Goal: Transaction & Acquisition: Purchase product/service

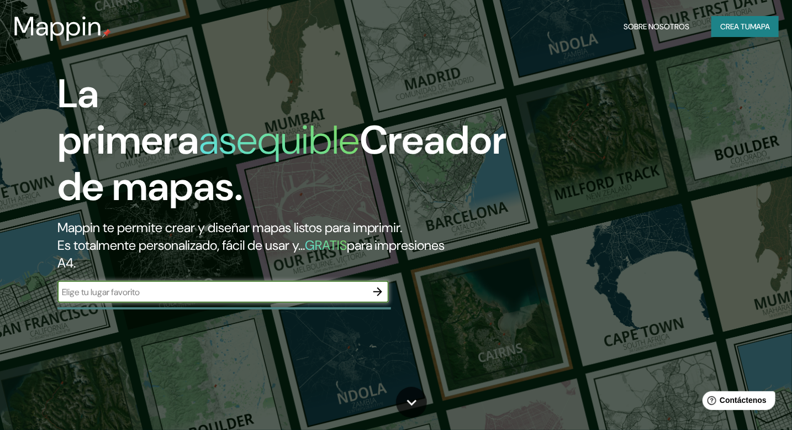
click at [112, 293] on input "text" at bounding box center [211, 292] width 309 height 13
type input "LAS LILAS DE LOS TRES BRAZOS DE [GEOGRAPHIC_DATA]"
click at [346, 292] on input "LAS LILAS DE LOS TRES BRAZOS DE [GEOGRAPHIC_DATA]" at bounding box center [211, 292] width 309 height 13
click at [374, 290] on icon "button" at bounding box center [377, 291] width 13 height 13
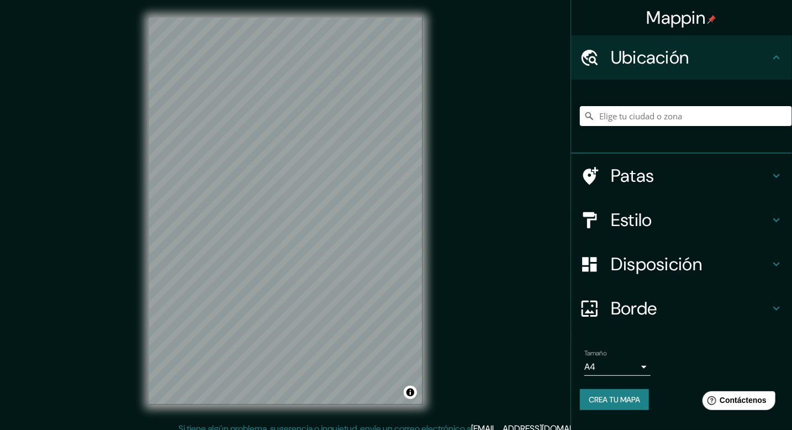
click at [626, 232] on div "Estilo" at bounding box center [681, 220] width 221 height 44
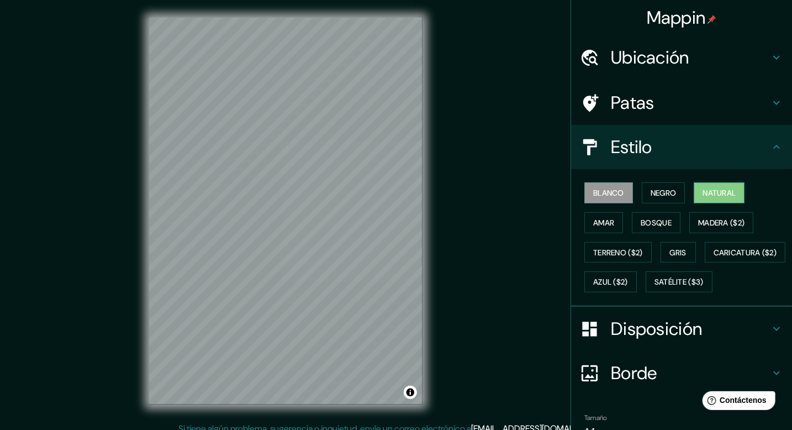
drag, startPoint x: 702, startPoint y: 190, endPoint x: 697, endPoint y: 193, distance: 5.7
click at [703, 193] on font "Natural" at bounding box center [719, 193] width 33 height 10
click at [652, 223] on font "Bosque" at bounding box center [656, 223] width 31 height 10
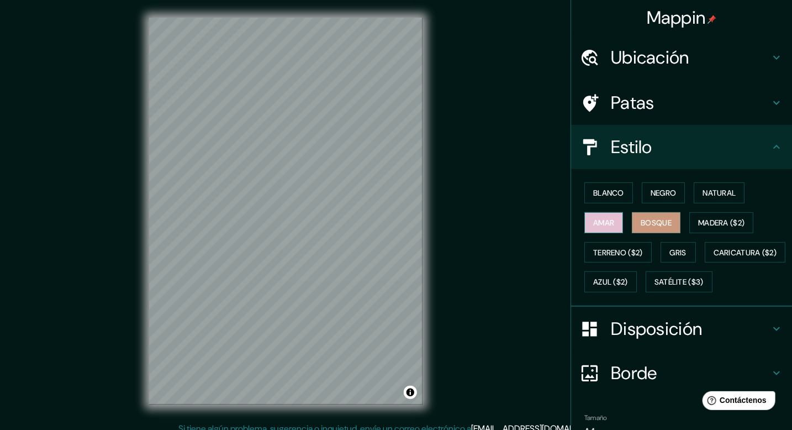
click at [607, 223] on font "Amar" at bounding box center [603, 223] width 21 height 10
click at [600, 195] on font "Blanco" at bounding box center [608, 193] width 31 height 10
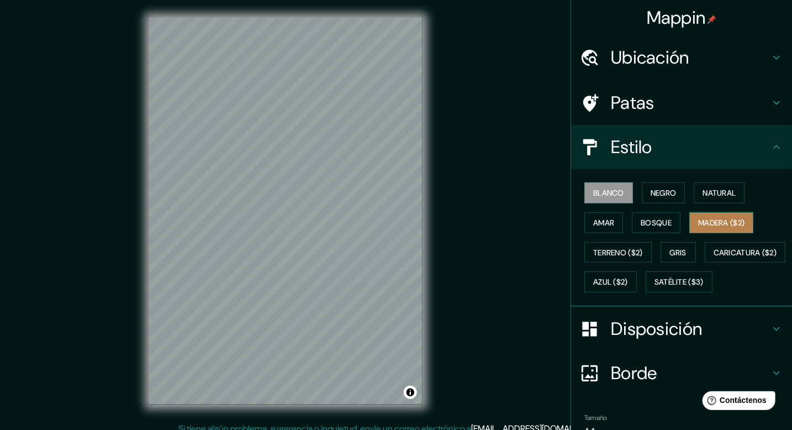
click at [709, 227] on font "Madera ($2)" at bounding box center [721, 222] width 46 height 14
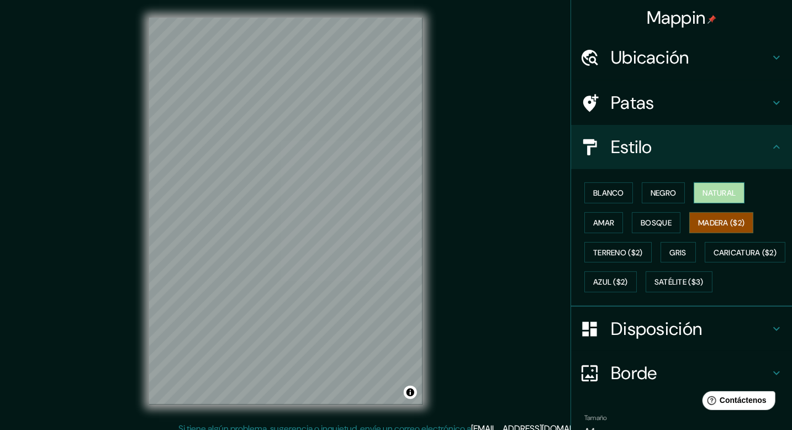
click at [703, 193] on font "Natural" at bounding box center [719, 193] width 33 height 10
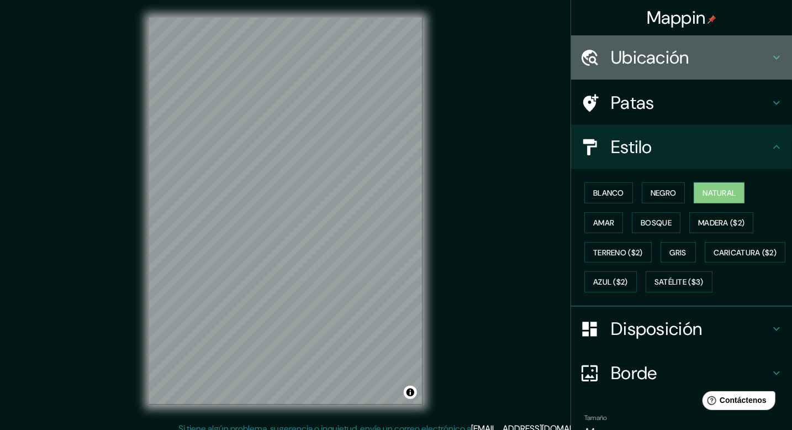
click at [770, 60] on icon at bounding box center [776, 57] width 13 height 13
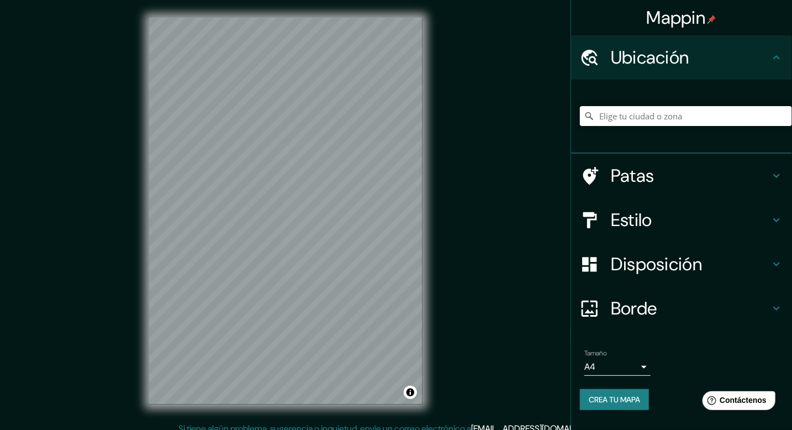
click at [627, 120] on input "Elige tu ciudad o zona" at bounding box center [686, 116] width 212 height 20
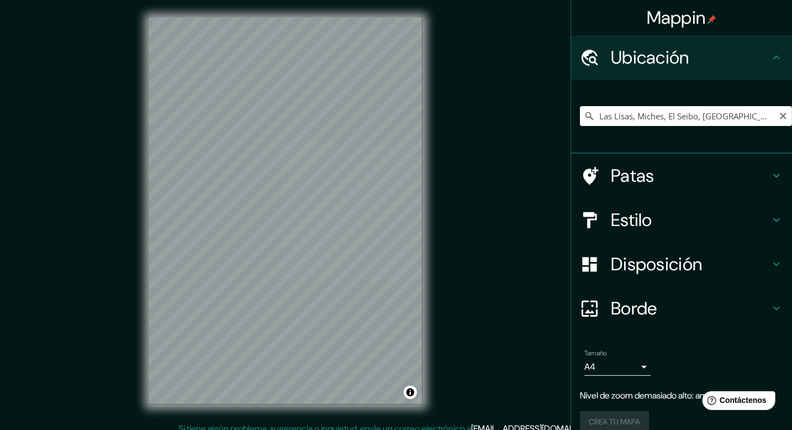
click at [659, 114] on input "Las Lisas, Miches, El Seibo, [GEOGRAPHIC_DATA]" at bounding box center [686, 116] width 212 height 20
click at [692, 109] on input "Las Lisas, Miches, El Seibo, [GEOGRAPHIC_DATA]" at bounding box center [686, 116] width 212 height 20
click at [691, 113] on input "Las Lisas, Miches, El Seibo, [GEOGRAPHIC_DATA]" at bounding box center [686, 116] width 212 height 20
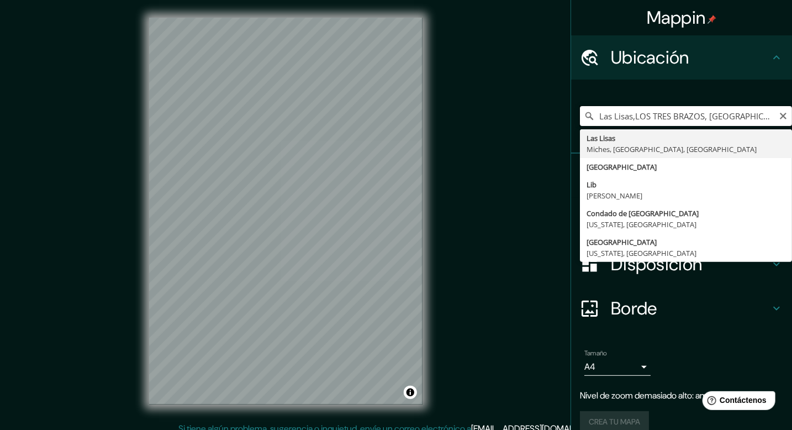
click at [697, 115] on input "Las Lisas,LOS TRES BRAZOS, [GEOGRAPHIC_DATA]" at bounding box center [686, 116] width 212 height 20
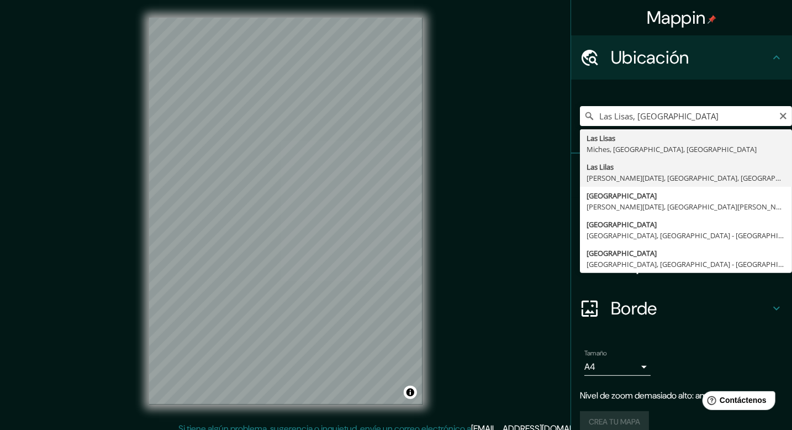
type input "[GEOGRAPHIC_DATA], [PERSON_NAME][DATE], [GEOGRAPHIC_DATA], [GEOGRAPHIC_DATA]"
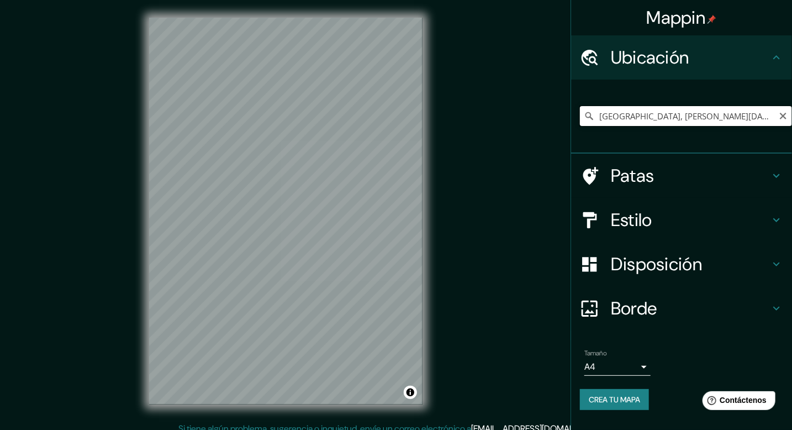
click at [746, 115] on input "[GEOGRAPHIC_DATA], [PERSON_NAME][DATE], [GEOGRAPHIC_DATA], [GEOGRAPHIC_DATA]" at bounding box center [686, 116] width 212 height 20
click at [767, 114] on input "[GEOGRAPHIC_DATA], [PERSON_NAME][DATE], [GEOGRAPHIC_DATA], [GEOGRAPHIC_DATA]" at bounding box center [686, 116] width 212 height 20
drag, startPoint x: 759, startPoint y: 120, endPoint x: 745, endPoint y: 119, distance: 13.9
click at [728, 119] on input "[GEOGRAPHIC_DATA], [PERSON_NAME][DATE], [GEOGRAPHIC_DATA], [GEOGRAPHIC_DATA]" at bounding box center [686, 116] width 212 height 20
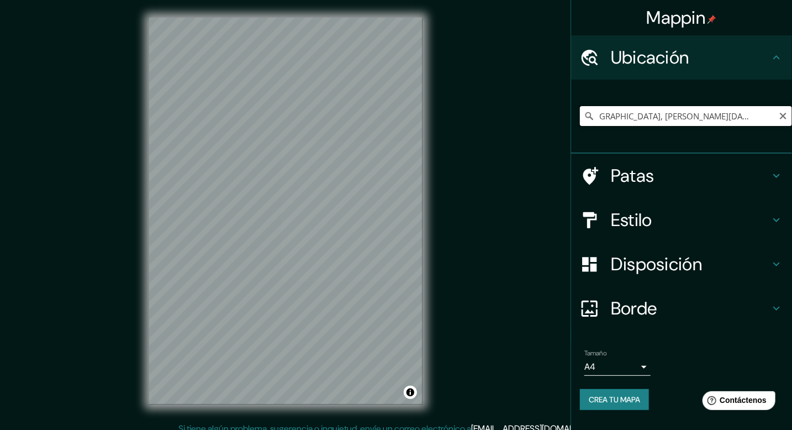
click at [765, 112] on input "[GEOGRAPHIC_DATA], [PERSON_NAME][DATE], [GEOGRAPHIC_DATA], [GEOGRAPHIC_DATA]" at bounding box center [686, 116] width 212 height 20
click at [771, 112] on input "[GEOGRAPHIC_DATA], [PERSON_NAME][DATE], [GEOGRAPHIC_DATA], [GEOGRAPHIC_DATA]" at bounding box center [686, 116] width 212 height 20
click at [772, 112] on input "[GEOGRAPHIC_DATA], [PERSON_NAME][DATE], [GEOGRAPHIC_DATA], [GEOGRAPHIC_DATA]" at bounding box center [686, 116] width 212 height 20
click at [770, 114] on input "[GEOGRAPHIC_DATA], [PERSON_NAME][DATE], [GEOGRAPHIC_DATA], [GEOGRAPHIC_DATA]" at bounding box center [686, 116] width 212 height 20
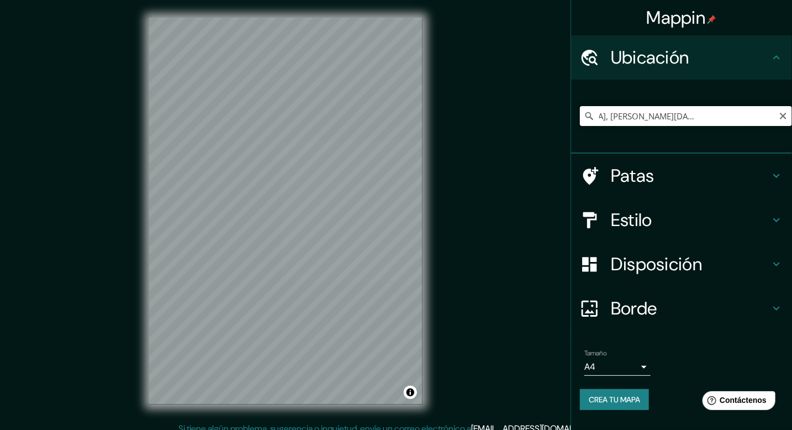
click at [770, 114] on input "[GEOGRAPHIC_DATA], [PERSON_NAME][DATE], [GEOGRAPHIC_DATA], [GEOGRAPHIC_DATA]" at bounding box center [686, 116] width 212 height 20
click at [771, 115] on input "[GEOGRAPHIC_DATA], [PERSON_NAME][DATE], [GEOGRAPHIC_DATA], [GEOGRAPHIC_DATA]" at bounding box center [686, 116] width 212 height 20
drag, startPoint x: 771, startPoint y: 115, endPoint x: 749, endPoint y: 118, distance: 22.9
click at [749, 118] on input "[GEOGRAPHIC_DATA], [PERSON_NAME][DATE], [GEOGRAPHIC_DATA], [GEOGRAPHIC_DATA]" at bounding box center [686, 116] width 212 height 20
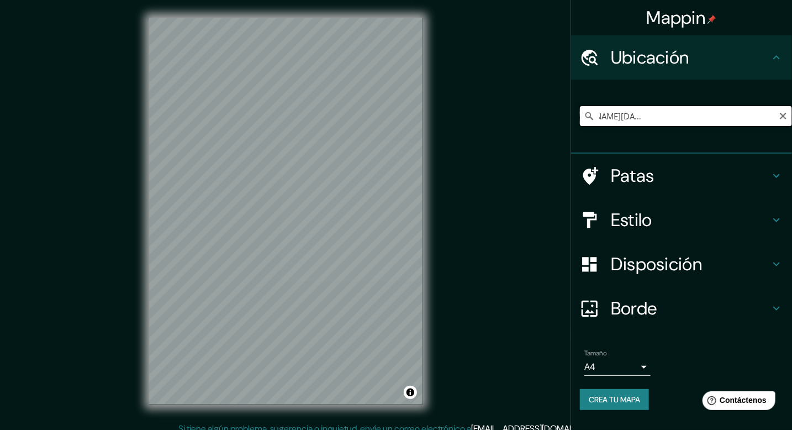
click at [776, 114] on input "[GEOGRAPHIC_DATA], [PERSON_NAME][DATE], [GEOGRAPHIC_DATA], [GEOGRAPHIC_DATA]" at bounding box center [686, 116] width 212 height 20
click at [667, 62] on font "Ubicación" at bounding box center [650, 57] width 78 height 23
click at [651, 122] on input "[GEOGRAPHIC_DATA], [PERSON_NAME][DATE], [GEOGRAPHIC_DATA], [GEOGRAPHIC_DATA]" at bounding box center [686, 116] width 212 height 20
click at [592, 115] on icon at bounding box center [589, 116] width 11 height 11
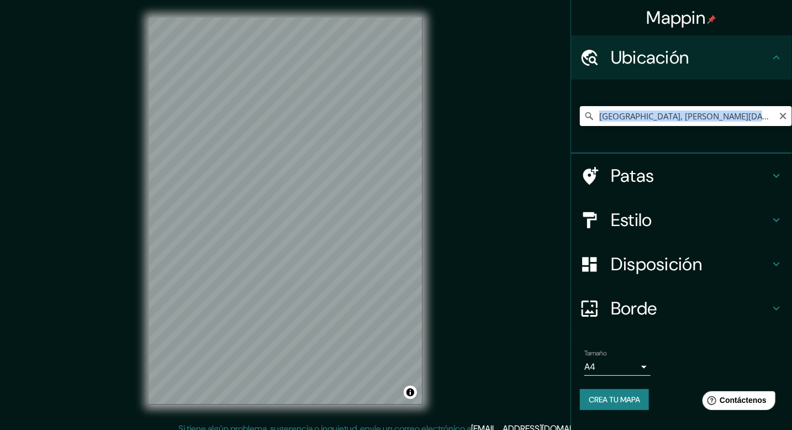
click at [590, 115] on icon at bounding box center [589, 116] width 11 height 11
click at [588, 115] on icon at bounding box center [589, 116] width 11 height 11
click at [591, 112] on icon at bounding box center [589, 116] width 11 height 11
drag, startPoint x: 786, startPoint y: 118, endPoint x: 781, endPoint y: 122, distance: 6.7
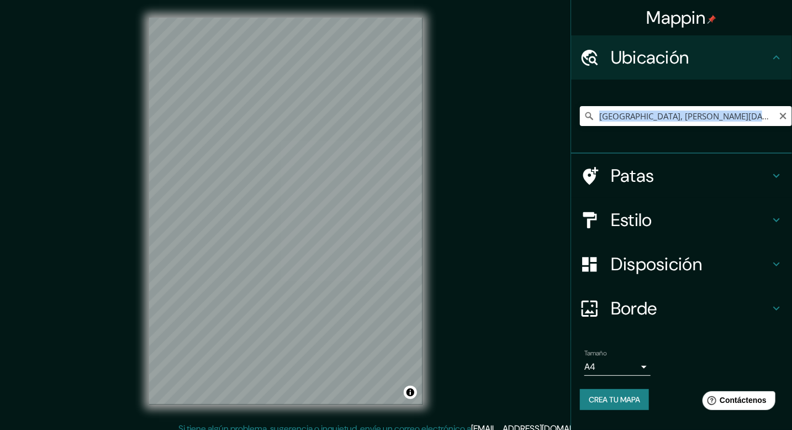
click at [785, 118] on icon "Claro" at bounding box center [783, 116] width 7 height 7
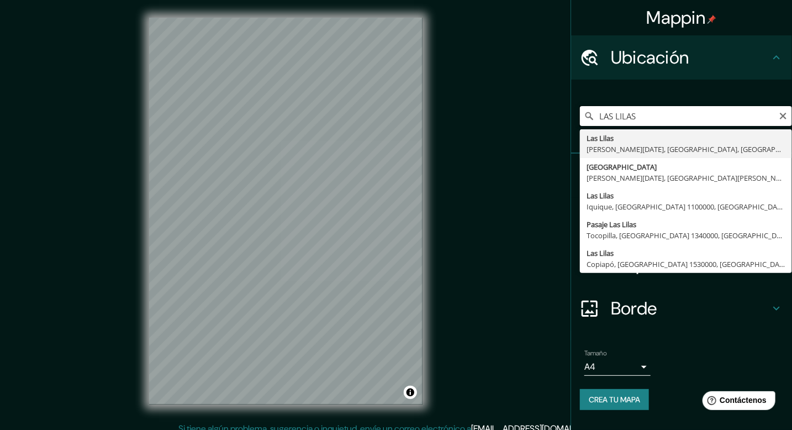
click at [645, 115] on input "LAS LILAS" at bounding box center [686, 116] width 212 height 20
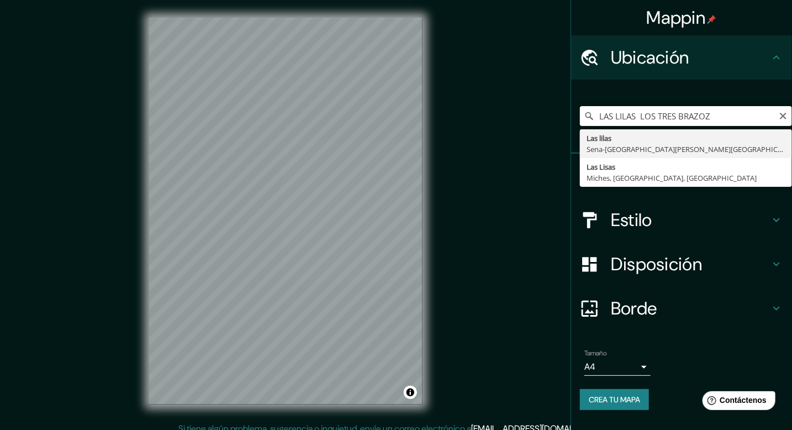
click at [714, 118] on input "LAS LILAS LOS TRES BRAZOZ" at bounding box center [686, 116] width 212 height 20
drag, startPoint x: 729, startPoint y: 121, endPoint x: 725, endPoint y: 112, distance: 10.4
click at [728, 119] on input "LAS LILAS LOS TRES BRAZOS" at bounding box center [686, 116] width 212 height 20
click at [640, 111] on input "LAS LILAS LOS TRES BRAZOS" at bounding box center [686, 116] width 212 height 20
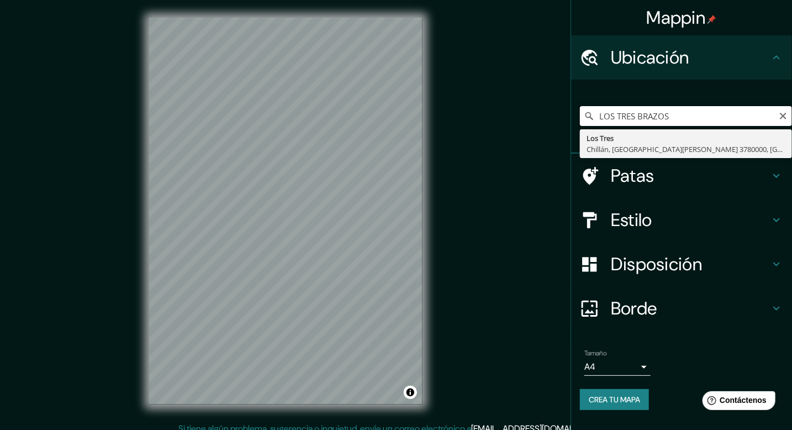
click at [678, 118] on input "LOS TRES BRAZOS" at bounding box center [686, 116] width 212 height 20
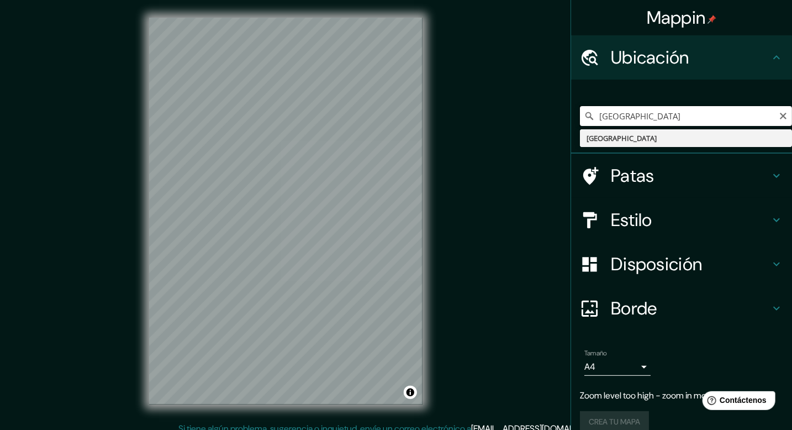
click at [681, 112] on input "[GEOGRAPHIC_DATA]" at bounding box center [686, 116] width 212 height 20
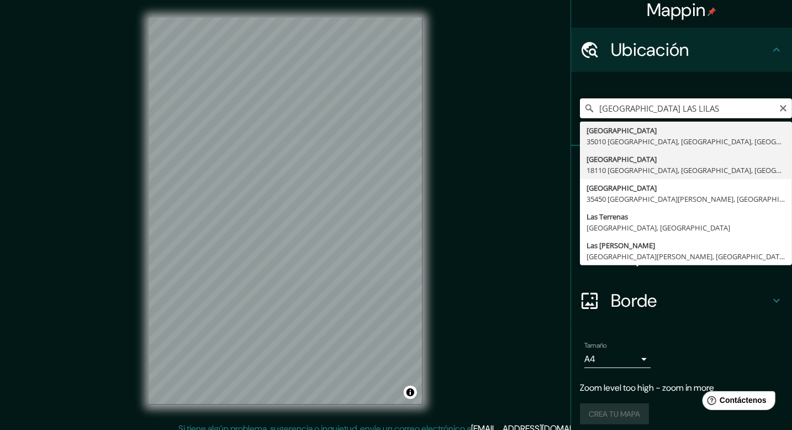
scroll to position [15, 0]
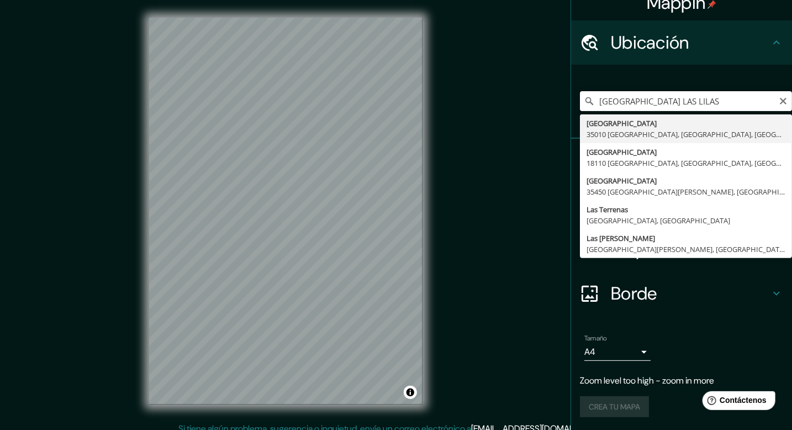
click at [725, 102] on input "[GEOGRAPHIC_DATA] LAS LILAS" at bounding box center [686, 101] width 212 height 20
click at [724, 102] on input "[GEOGRAPHIC_DATA] LAS LILAS" at bounding box center [686, 101] width 212 height 20
click at [721, 98] on input "[GEOGRAPHIC_DATA] LAS LILAS" at bounding box center [686, 101] width 212 height 20
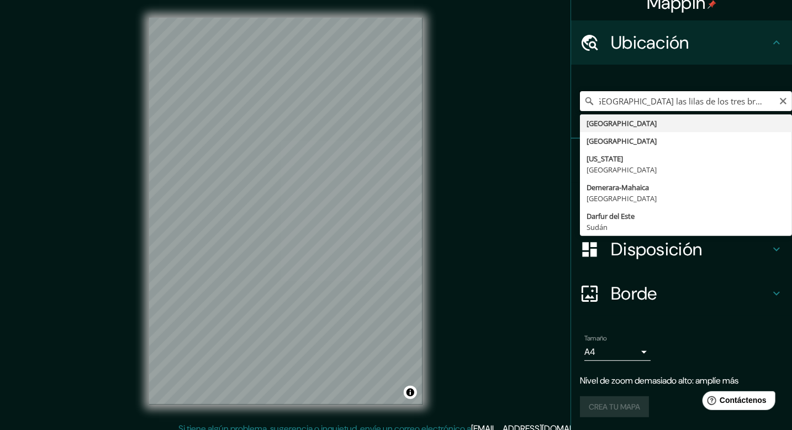
scroll to position [0, 12]
drag, startPoint x: 770, startPoint y: 104, endPoint x: 764, endPoint y: 101, distance: 6.4
click at [766, 101] on input "[GEOGRAPHIC_DATA] las lilas de los tres brazos" at bounding box center [686, 101] width 212 height 20
click at [764, 99] on input "[GEOGRAPHIC_DATA] las lilas de los tres brazos" at bounding box center [686, 101] width 212 height 20
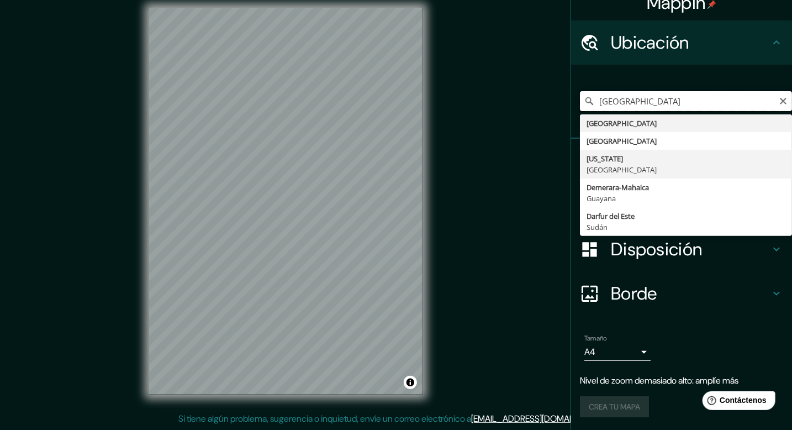
scroll to position [0, 0]
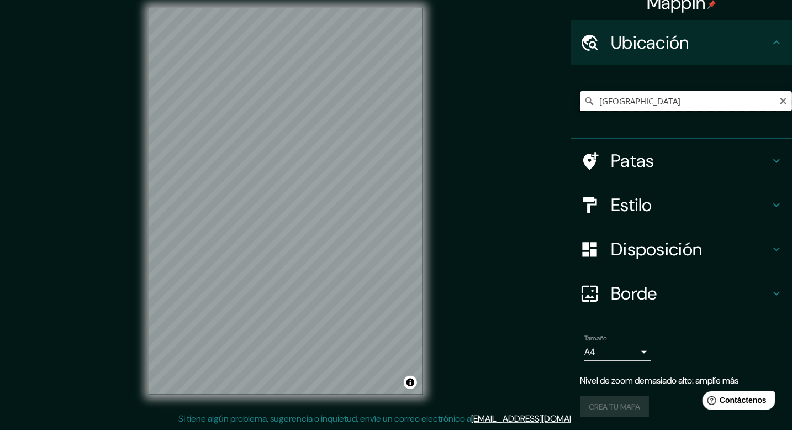
click at [637, 100] on input "[GEOGRAPHIC_DATA]" at bounding box center [686, 101] width 212 height 20
click at [637, 101] on input "[GEOGRAPHIC_DATA]" at bounding box center [686, 101] width 212 height 20
click at [643, 105] on input "[GEOGRAPHIC_DATA]" at bounding box center [686, 101] width 212 height 20
type input "[GEOGRAPHIC_DATA]"
click at [630, 52] on font "Ubicación" at bounding box center [650, 42] width 78 height 23
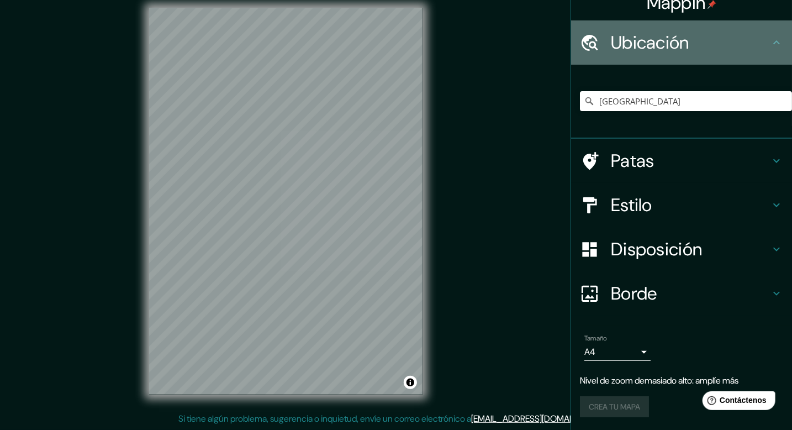
click at [760, 38] on h4 "Ubicación" at bounding box center [690, 42] width 159 height 22
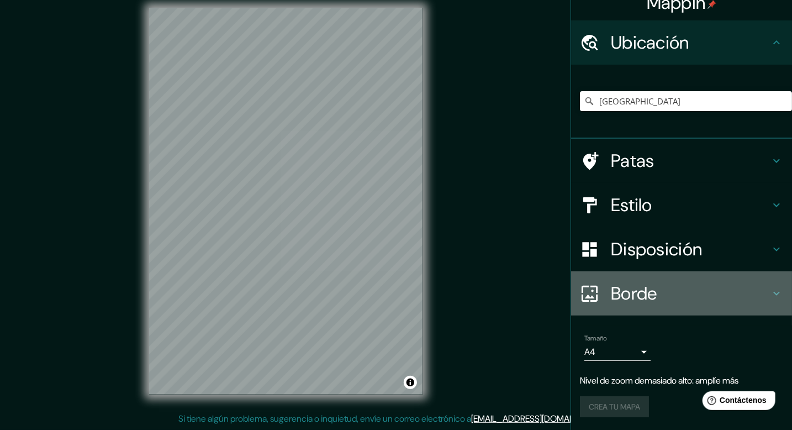
click at [770, 291] on icon at bounding box center [776, 293] width 13 height 13
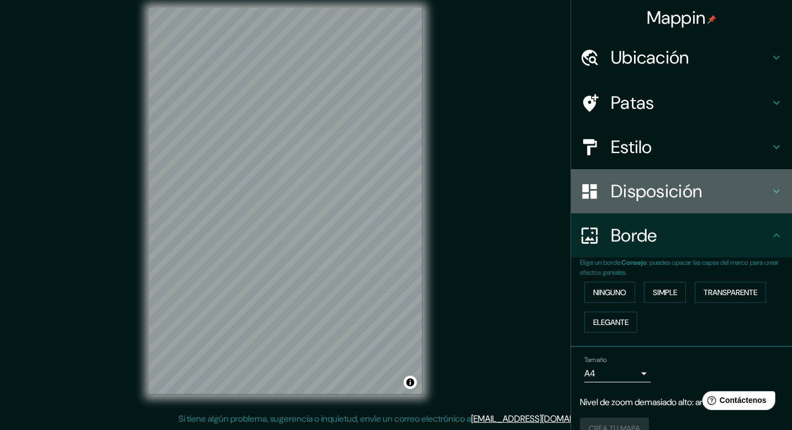
click at [650, 190] on font "Disposición" at bounding box center [656, 191] width 91 height 23
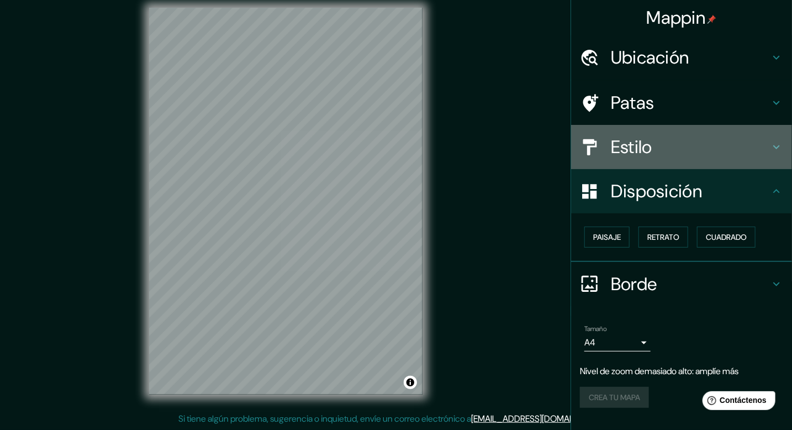
click at [646, 155] on font "Estilo" at bounding box center [631, 146] width 41 height 23
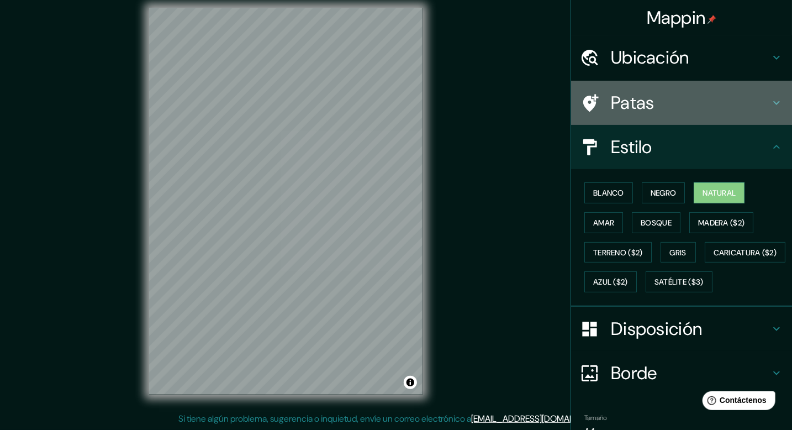
click at [627, 109] on font "Patas" at bounding box center [633, 102] width 44 height 23
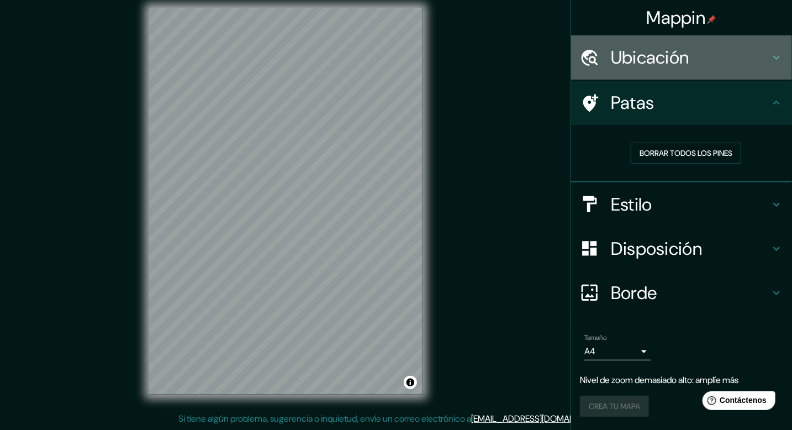
click at [665, 64] on font "Ubicación" at bounding box center [650, 57] width 78 height 23
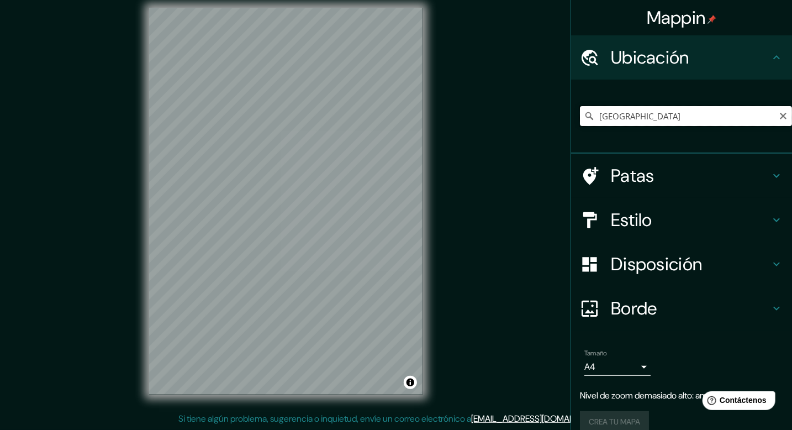
click at [640, 118] on input "[GEOGRAPHIC_DATA]" at bounding box center [686, 116] width 212 height 20
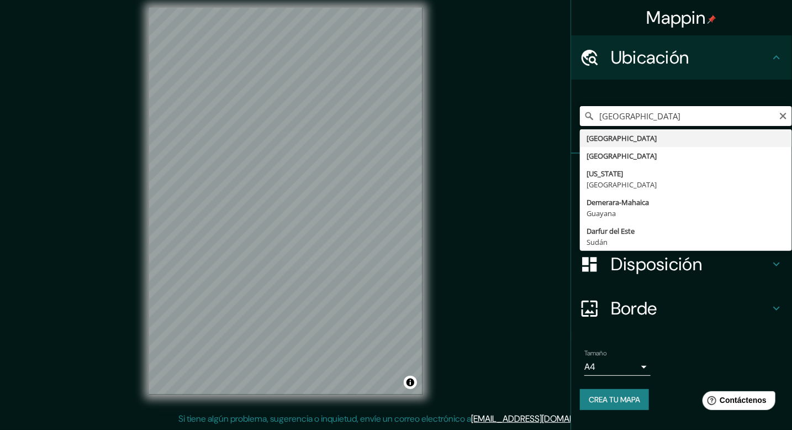
click at [619, 113] on input "[GEOGRAPHIC_DATA]" at bounding box center [686, 116] width 212 height 20
drag, startPoint x: 631, startPoint y: 120, endPoint x: 627, endPoint y: 115, distance: 5.9
click at [628, 117] on input "[GEOGRAPHIC_DATA]" at bounding box center [686, 116] width 212 height 20
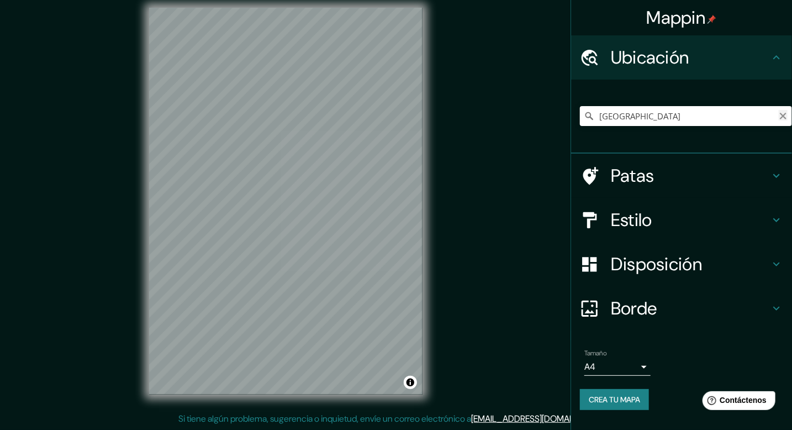
click at [785, 114] on icon "Claro" at bounding box center [783, 116] width 7 height 7
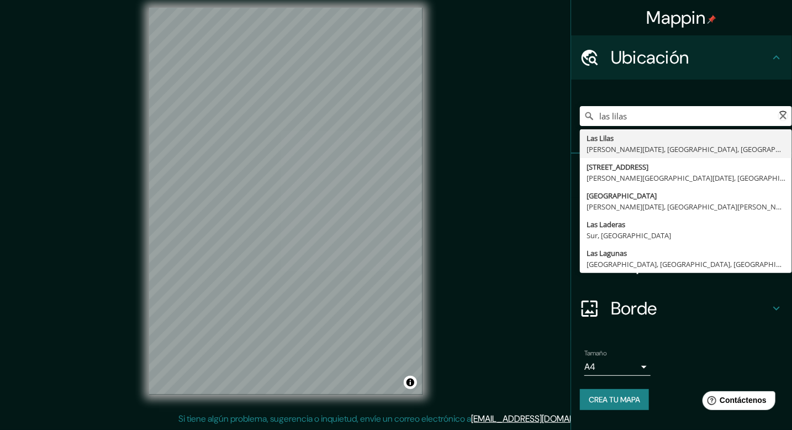
type input "[GEOGRAPHIC_DATA], [PERSON_NAME][DATE], [GEOGRAPHIC_DATA], [GEOGRAPHIC_DATA]"
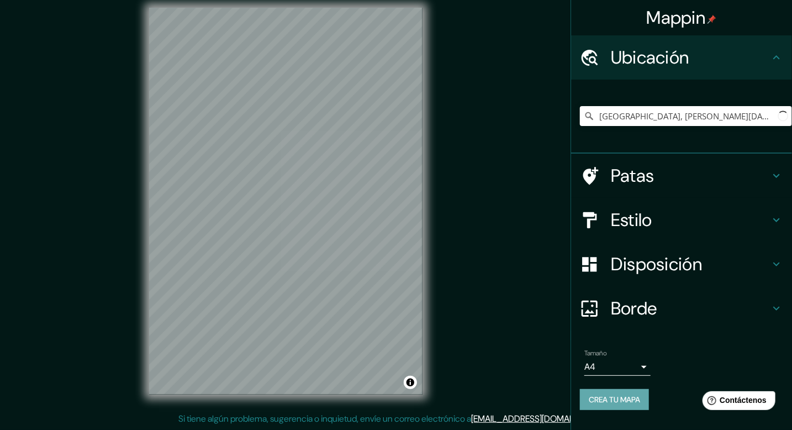
click at [610, 396] on font "Crea tu mapa" at bounding box center [614, 400] width 51 height 10
click at [763, 409] on div "Help Contáctenos" at bounding box center [739, 399] width 76 height 19
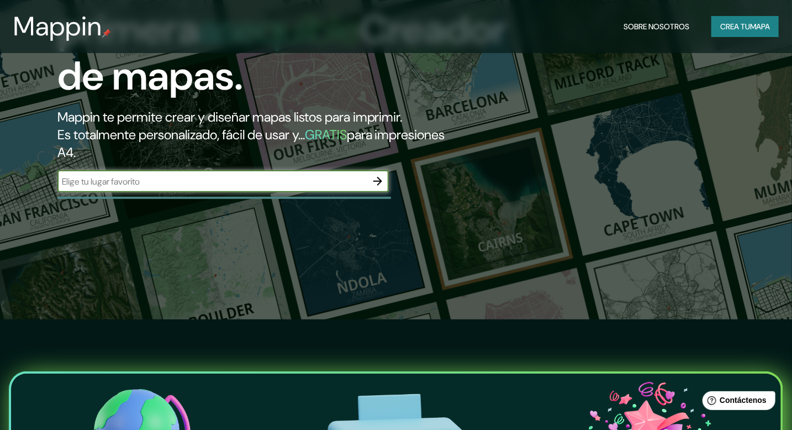
click at [263, 171] on div "​" at bounding box center [223, 181] width 332 height 22
click at [217, 179] on input "text" at bounding box center [211, 181] width 309 height 13
type input "LAS LILAS DE LOS TRES BRAZOS DE [GEOGRAPHIC_DATA]"
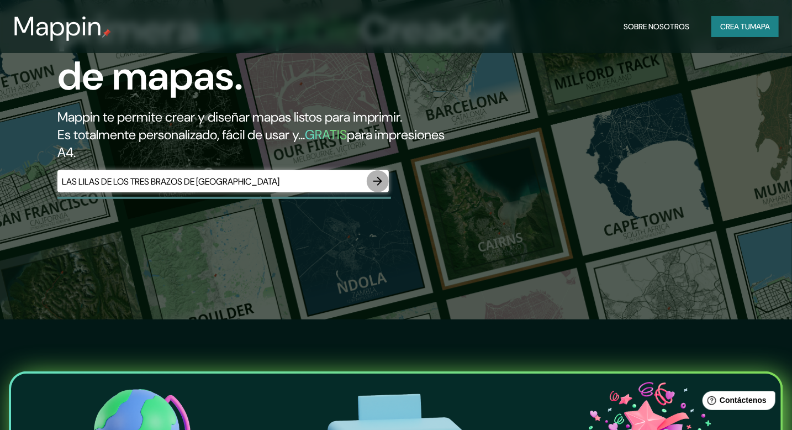
click at [371, 182] on icon "button" at bounding box center [377, 181] width 13 height 13
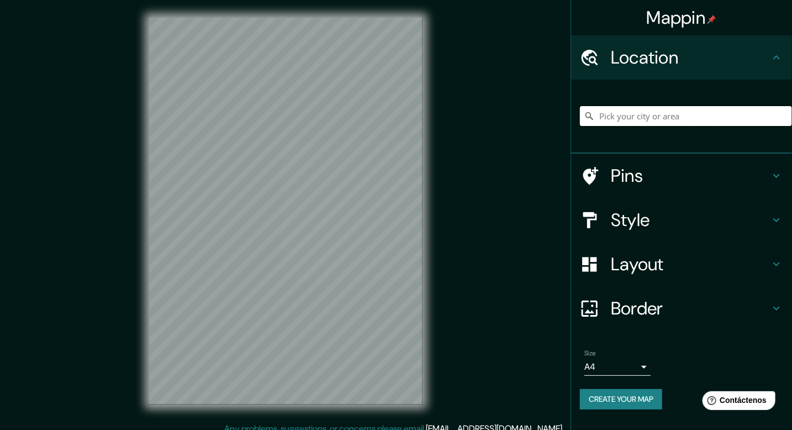
click at [665, 117] on input "Pick your city or area" at bounding box center [686, 116] width 212 height 20
type input "las"
click at [638, 367] on body "Mappin Location las Pins Style Layout Border Choose a border. Hint : you can ma…" at bounding box center [396, 215] width 792 height 430
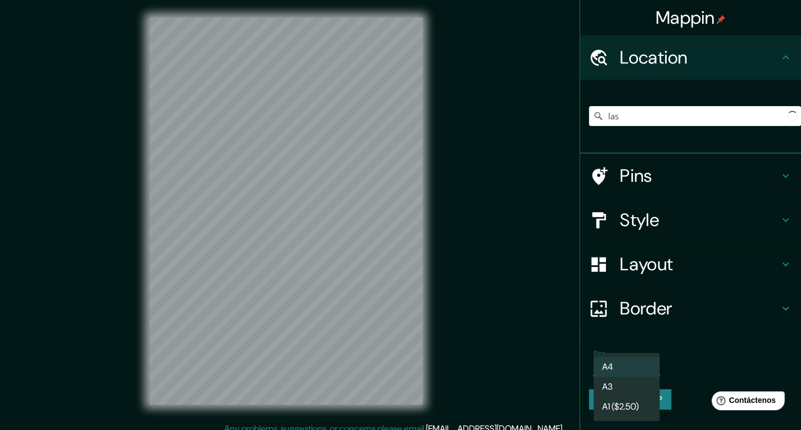
click at [625, 370] on li "A4" at bounding box center [626, 367] width 66 height 20
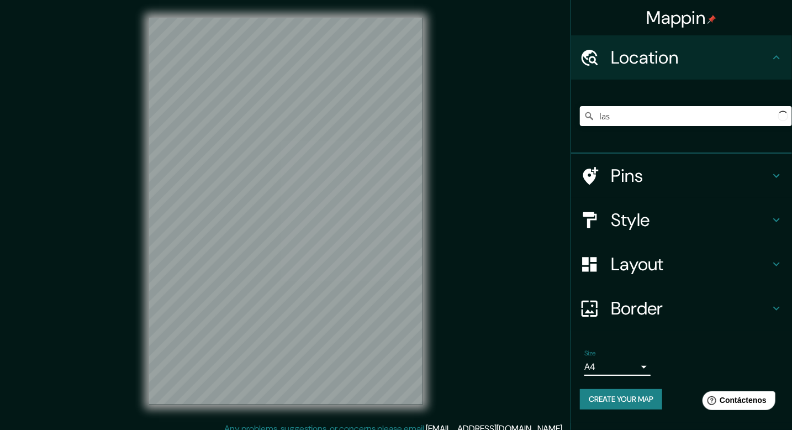
click at [644, 364] on div "Size A4 single" at bounding box center [681, 362] width 203 height 35
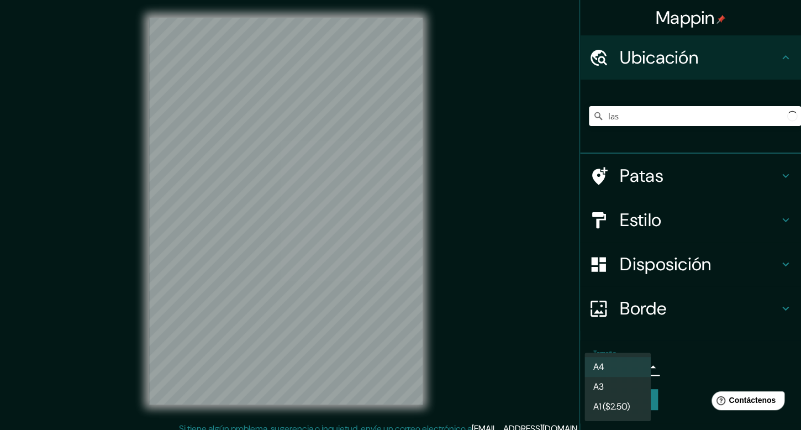
click at [633, 364] on body "Mappin Ubicación las Patas Estilo Disposición Borde Elige un borde. Consejo : p…" at bounding box center [400, 215] width 801 height 430
click at [611, 383] on li "A3" at bounding box center [618, 387] width 66 height 20
type input "a4"
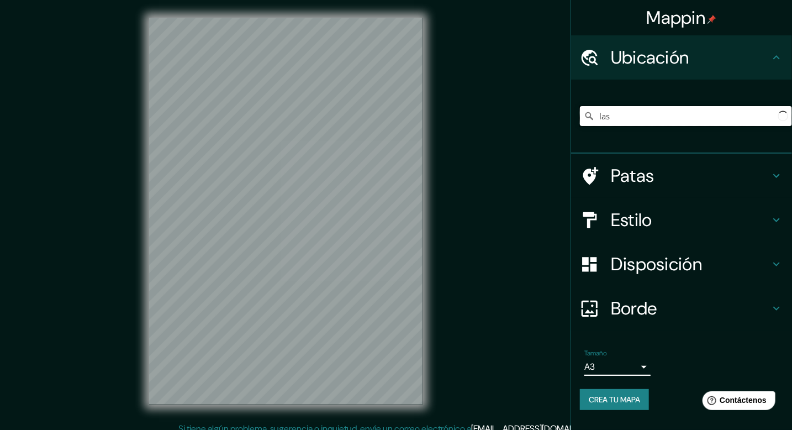
click at [640, 114] on input "las" at bounding box center [686, 116] width 212 height 20
click at [645, 46] on font "Ubicación" at bounding box center [650, 57] width 78 height 23
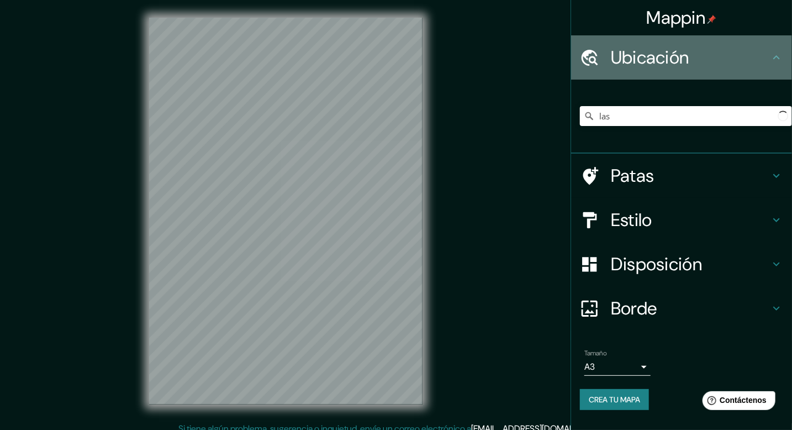
click at [771, 54] on div "Ubicación" at bounding box center [681, 57] width 221 height 44
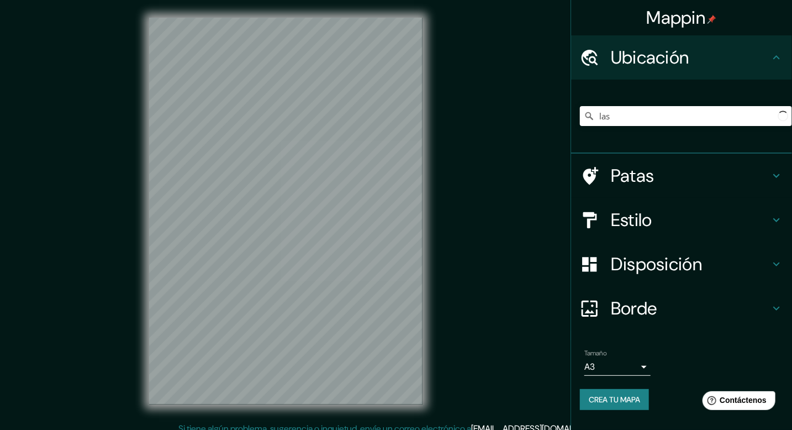
click at [583, 270] on icon at bounding box center [589, 264] width 14 height 14
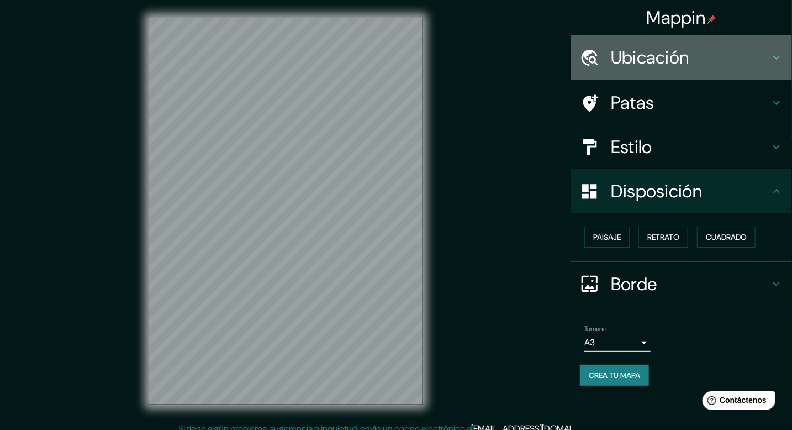
click at [711, 61] on h4 "Ubicación" at bounding box center [690, 57] width 159 height 22
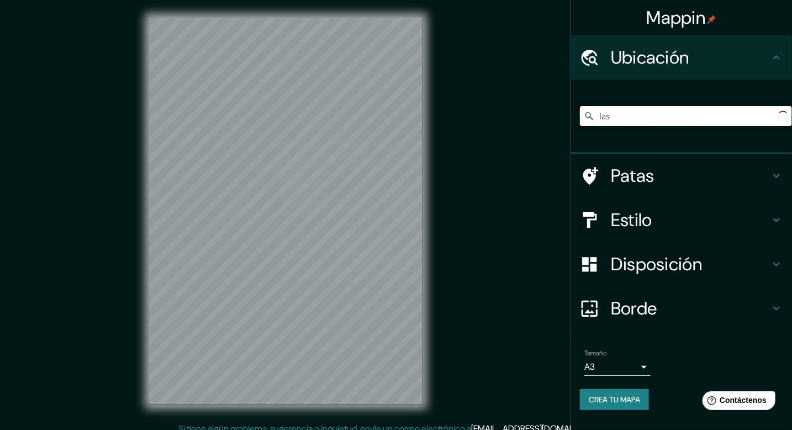
click at [624, 118] on input "las" at bounding box center [686, 116] width 212 height 20
type input "las lilas replublica dominicana"
drag, startPoint x: 666, startPoint y: 119, endPoint x: 679, endPoint y: 121, distance: 12.8
click at [671, 121] on input "las lilas replublica dominicana" at bounding box center [686, 116] width 212 height 20
click at [727, 127] on div "las lilas replublica dominicana" at bounding box center [686, 115] width 212 height 55
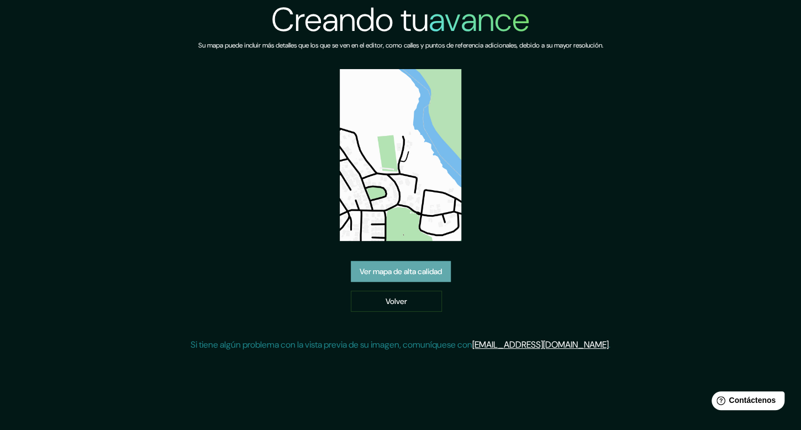
click at [404, 272] on font "Ver mapa de alta calidad" at bounding box center [401, 271] width 82 height 10
